Goal: Task Accomplishment & Management: Manage account settings

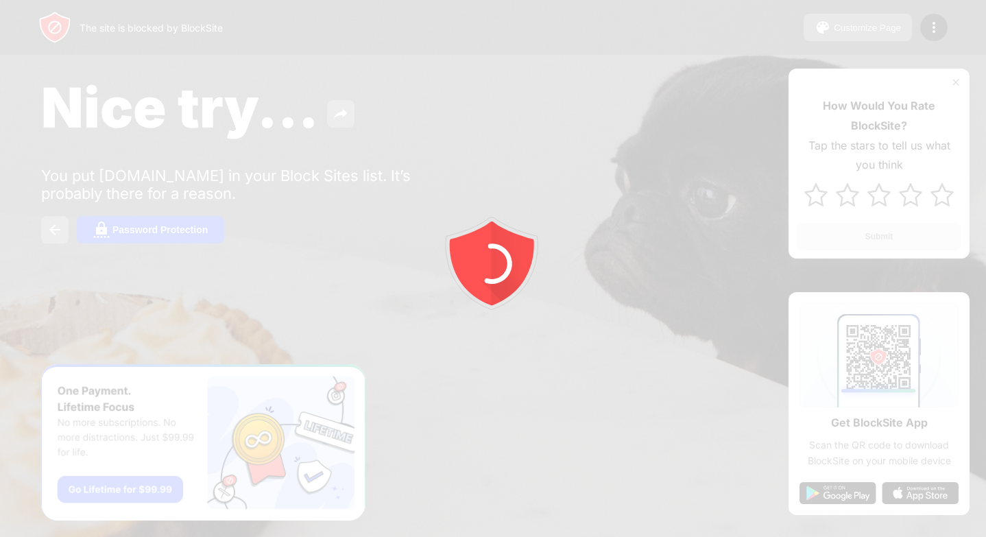
click at [861, 29] on div at bounding box center [493, 268] width 986 height 537
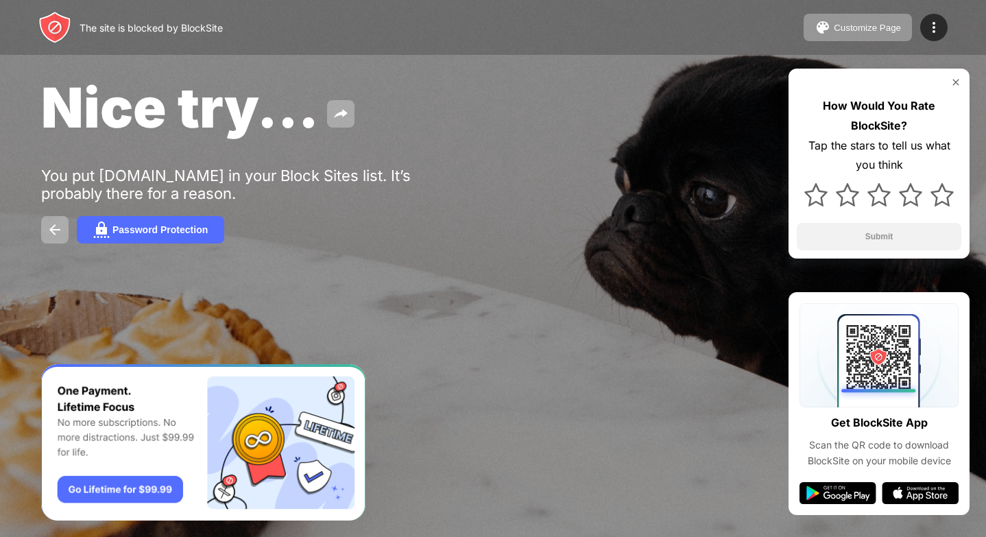
click at [861, 29] on div "Customize Page" at bounding box center [867, 28] width 67 height 10
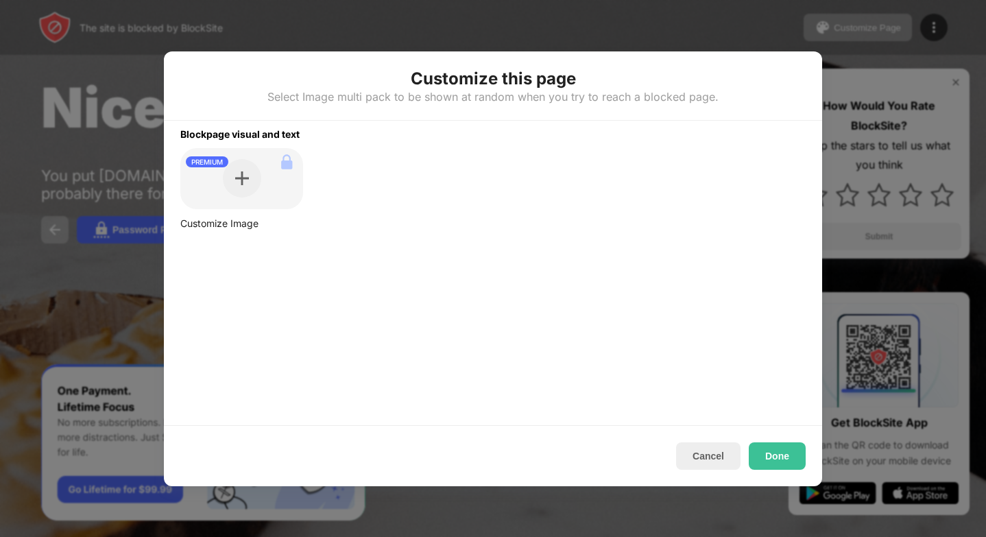
click at [861, 29] on div at bounding box center [493, 268] width 986 height 537
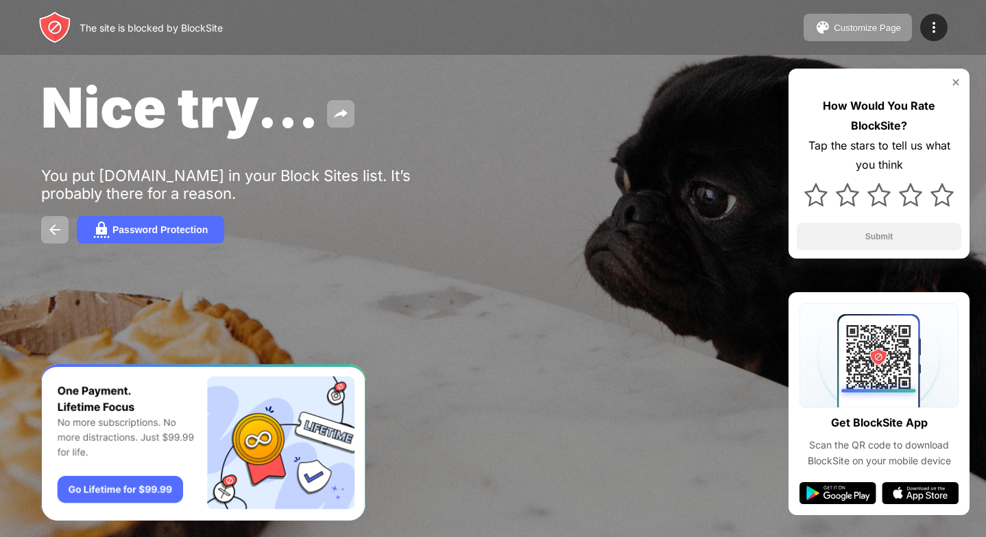
click at [861, 29] on div "Customize Page" at bounding box center [867, 28] width 67 height 10
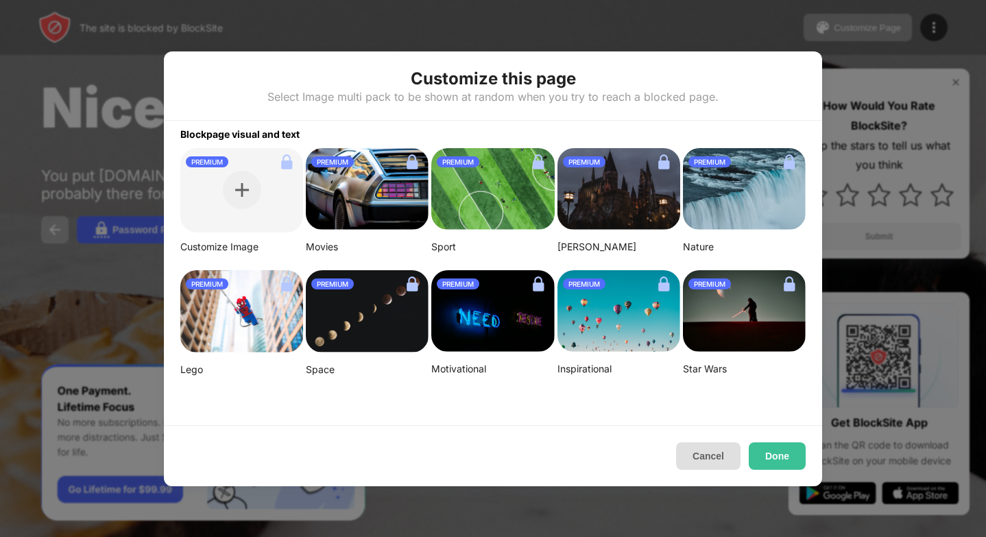
click at [707, 452] on button "Cancel" at bounding box center [708, 455] width 64 height 27
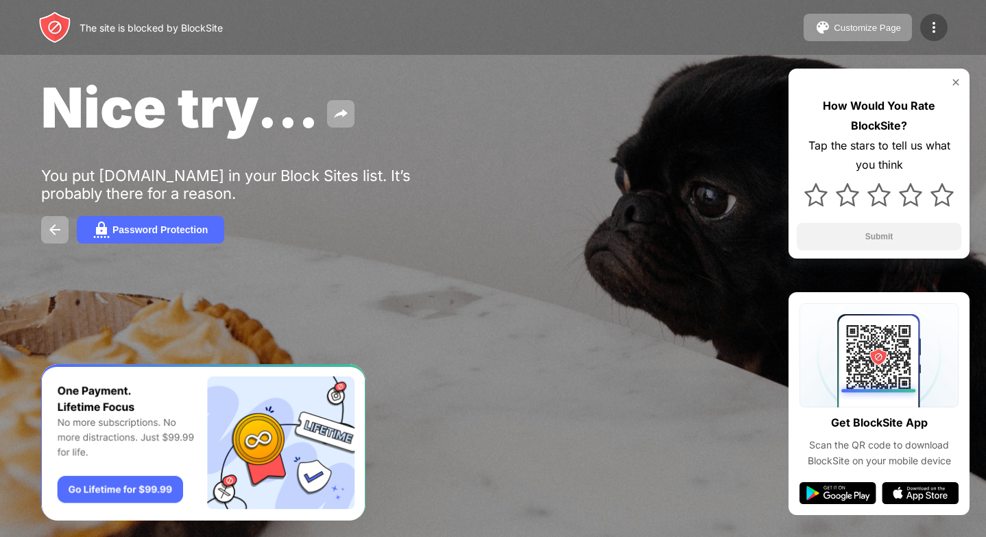
click at [926, 37] on div at bounding box center [933, 27] width 27 height 27
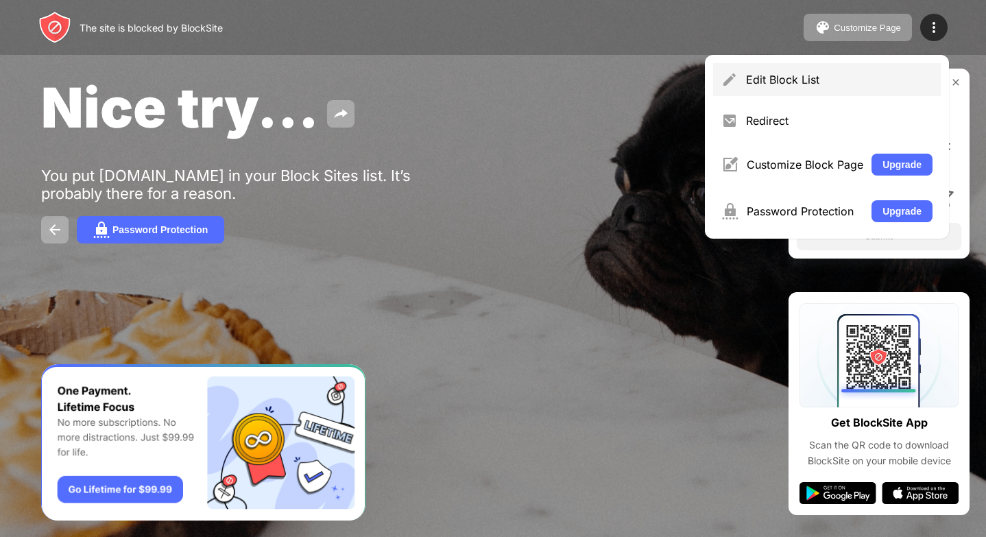
click at [819, 80] on div "Edit Block List" at bounding box center [839, 80] width 187 height 14
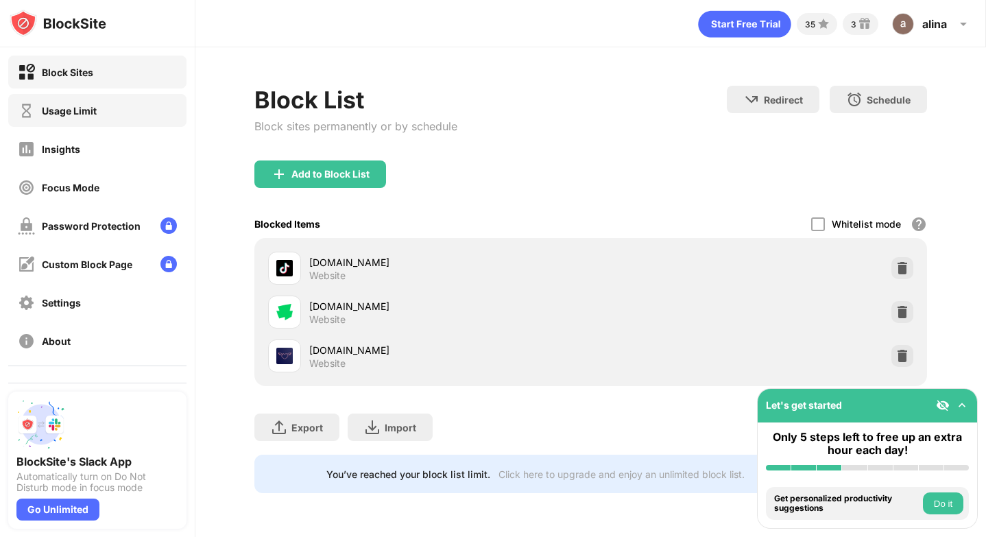
click at [115, 110] on div "Usage Limit" at bounding box center [97, 110] width 178 height 33
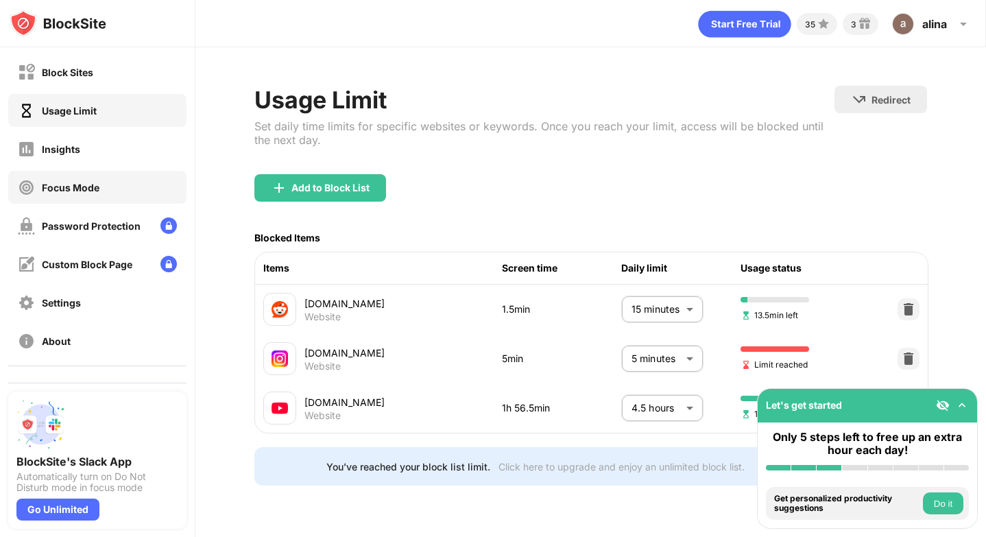
click at [115, 186] on div "Focus Mode" at bounding box center [97, 187] width 178 height 33
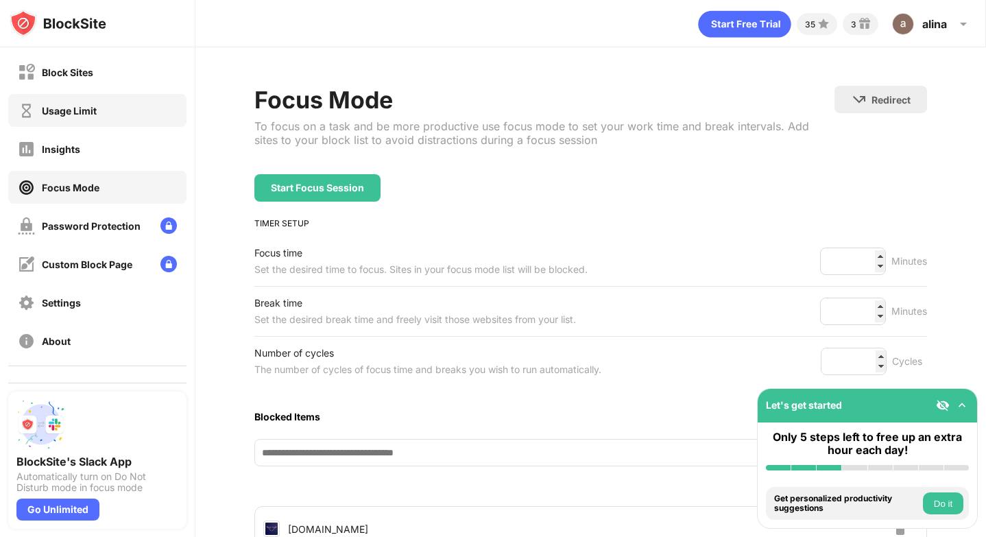
click at [99, 111] on div "Usage Limit" at bounding box center [97, 110] width 178 height 33
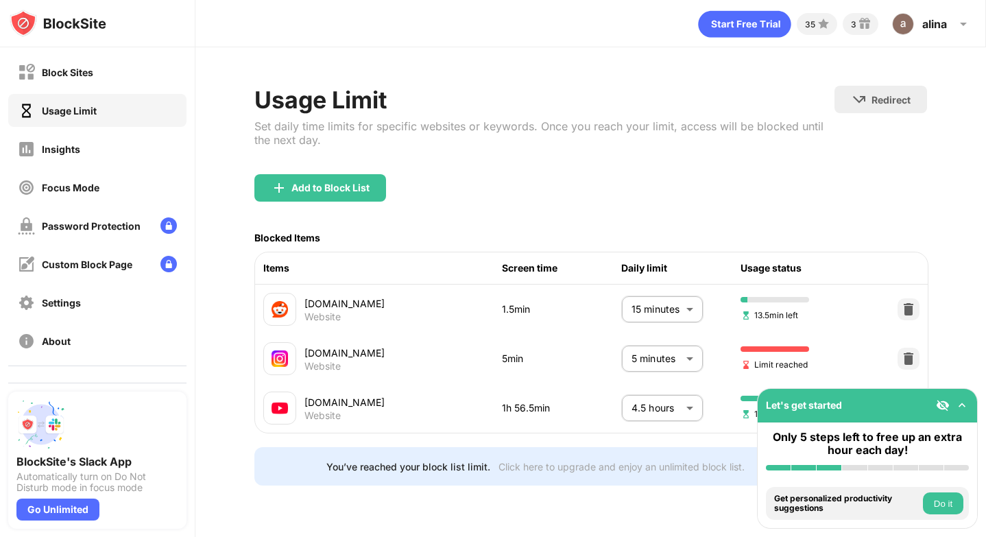
click at [651, 359] on body "Block Sites Usage Limit Insights Focus Mode Password Protection Custom Block Pa…" at bounding box center [493, 268] width 986 height 537
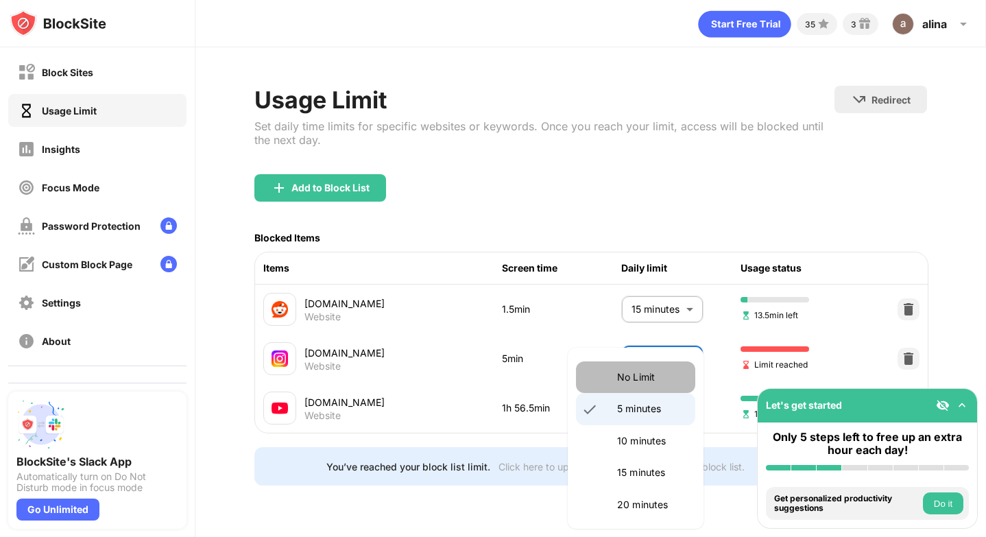
click at [647, 383] on p "No Limit" at bounding box center [652, 377] width 70 height 15
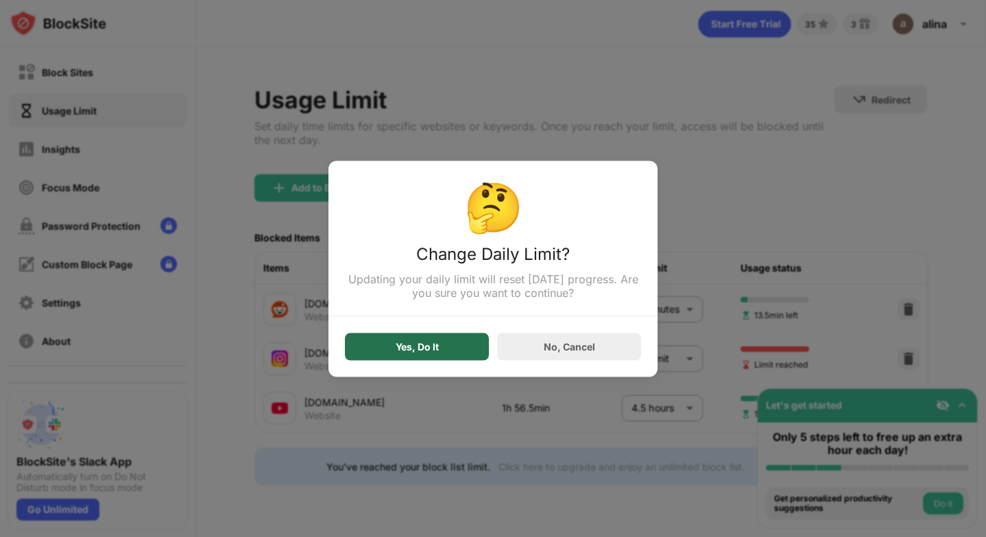
click at [467, 357] on div "Yes, Do It" at bounding box center [417, 346] width 144 height 27
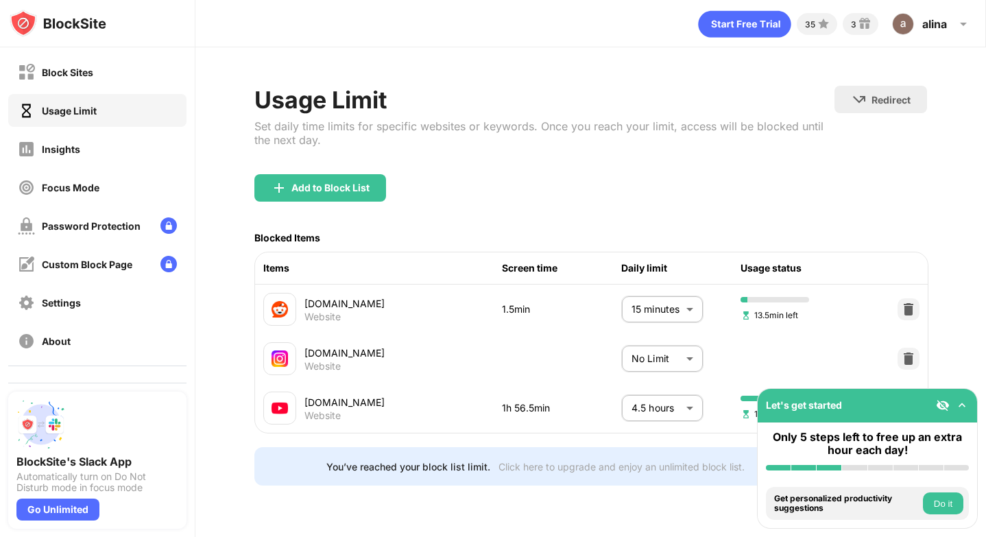
click at [677, 348] on body "Block Sites Usage Limit Insights Focus Mode Password Protection Custom Block Pa…" at bounding box center [493, 268] width 986 height 537
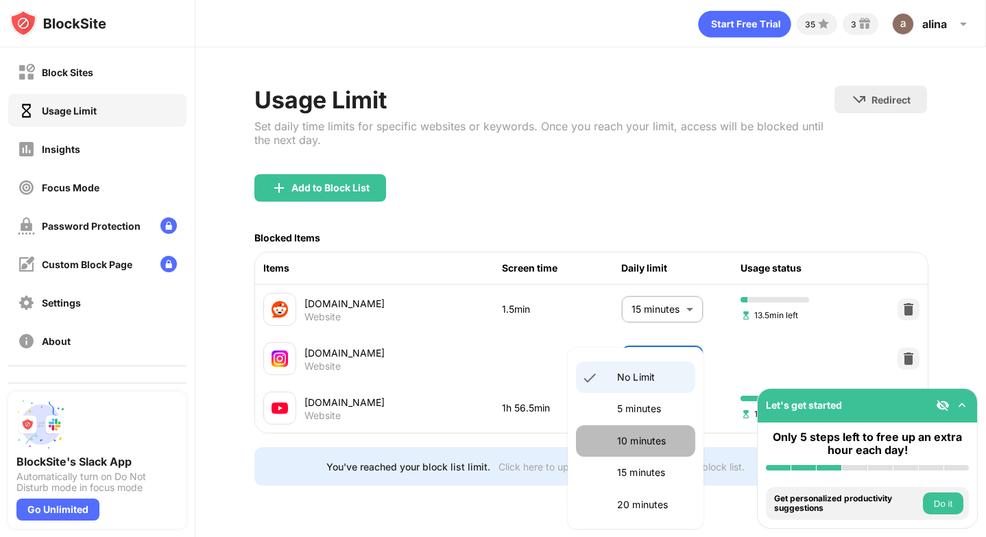
click at [647, 440] on p "10 minutes" at bounding box center [652, 440] width 70 height 15
type input "**"
